Goal: Task Accomplishment & Management: Manage account settings

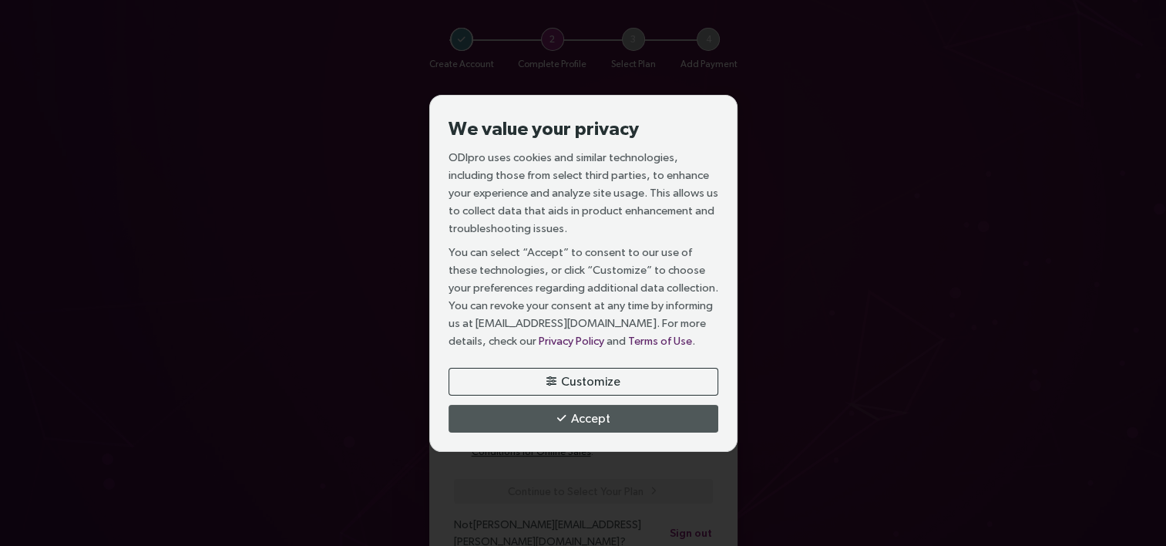
click at [620, 381] on span "Customize" at bounding box center [590, 381] width 59 height 19
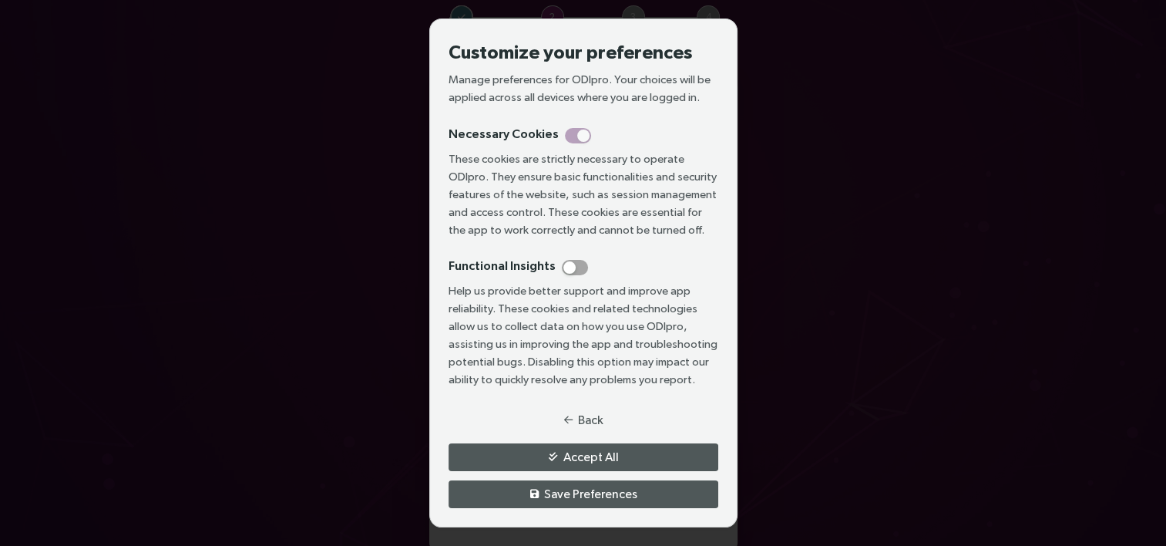
scroll to position [62, 0]
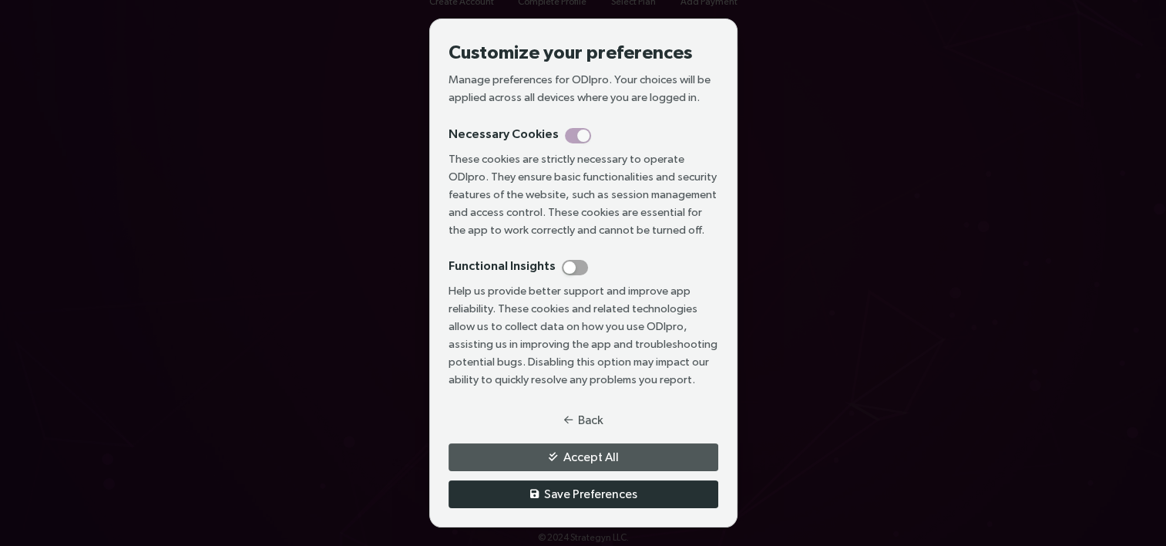
click at [605, 490] on span "Save Preferences" at bounding box center [590, 493] width 93 height 19
